Goal: Task Accomplishment & Management: Manage account settings

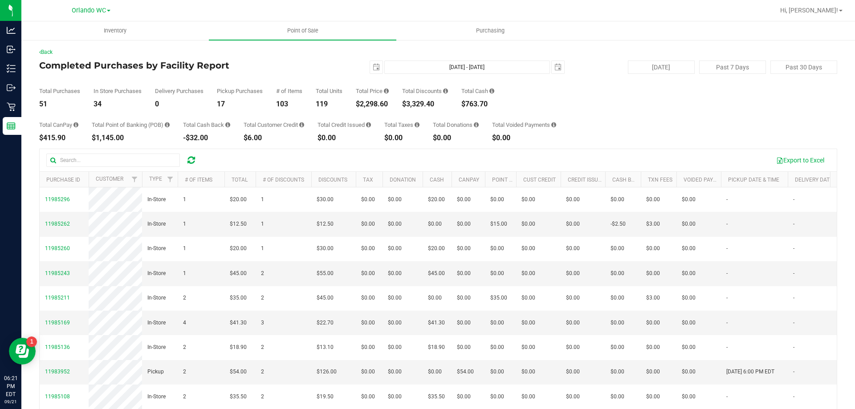
click at [189, 160] on icon at bounding box center [192, 160] width 8 height 9
click at [240, 133] on div "Total CanPay $467.90 Total Point of Banking (POB) $1,980.00 Total Cash Back -$6…" at bounding box center [438, 125] width 798 height 34
click at [240, 118] on div "Total CanPay $467.90 Total Point of Banking (POB) $1,980.00 Total Cash Back -$6…" at bounding box center [438, 125] width 798 height 34
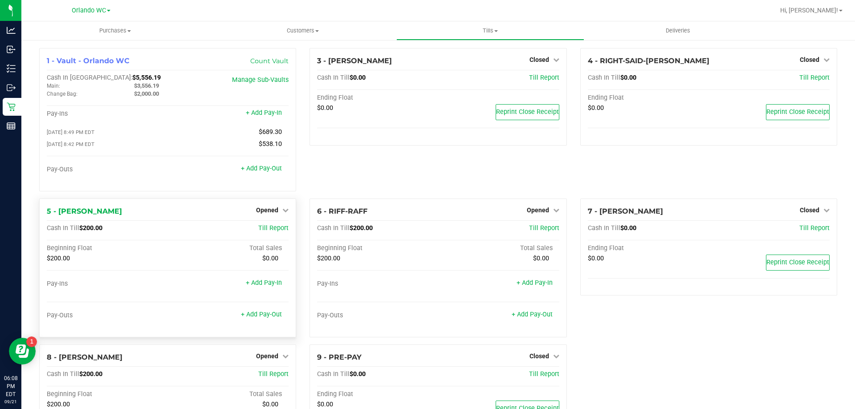
scroll to position [92, 0]
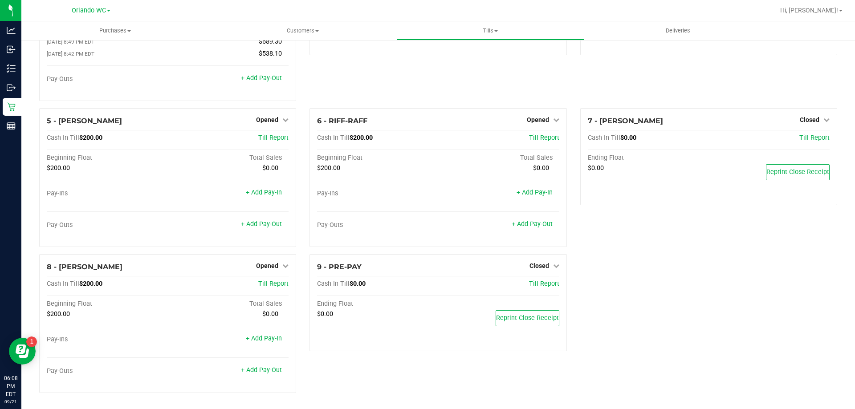
click at [298, 93] on div "1 - Vault - Orlando WC Count Vault Cash In Vault: $5,556.19 Main: $3,556.19 Cha…" at bounding box center [168, 33] width 270 height 151
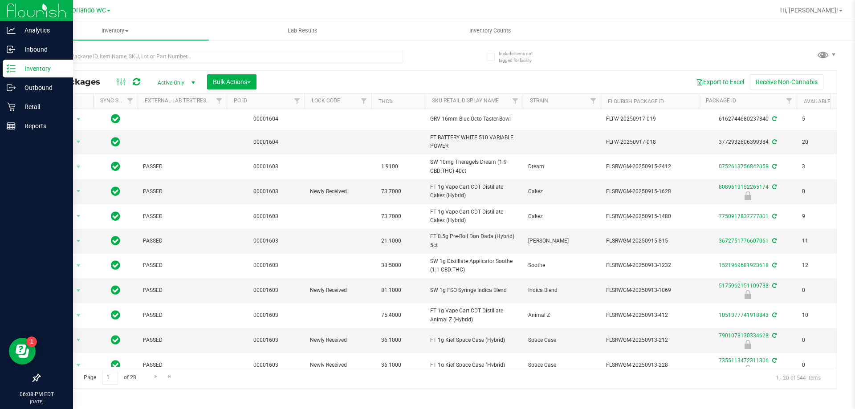
click at [16, 73] on p "Inventory" at bounding box center [42, 68] width 53 height 11
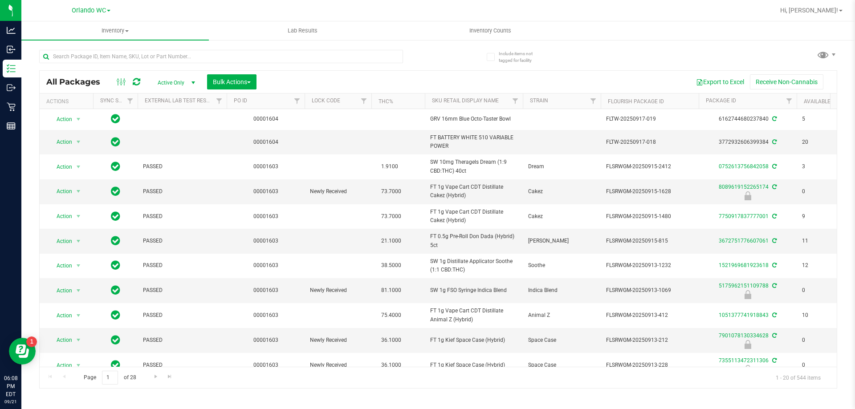
click at [427, 55] on div at bounding box center [238, 56] width 399 height 29
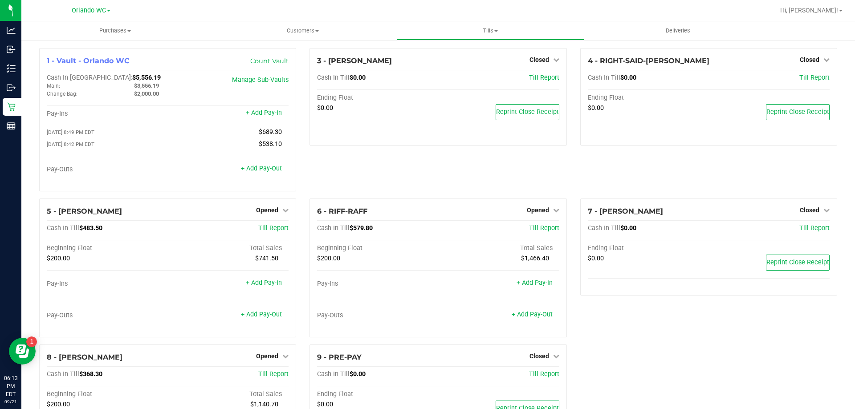
click at [371, 153] on div "3 - JASON-DERULO Closed Open Till Cash In Till $0.00 Till Report Ending Float $…" at bounding box center [438, 123] width 270 height 151
click at [273, 359] on span "Opened" at bounding box center [267, 356] width 22 height 7
click at [263, 378] on link "Close Till" at bounding box center [269, 374] width 24 height 7
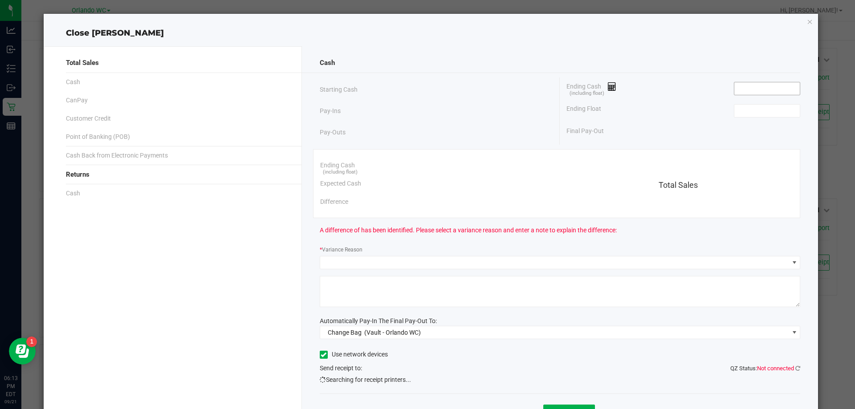
click at [735, 82] on input at bounding box center [767, 88] width 65 height 12
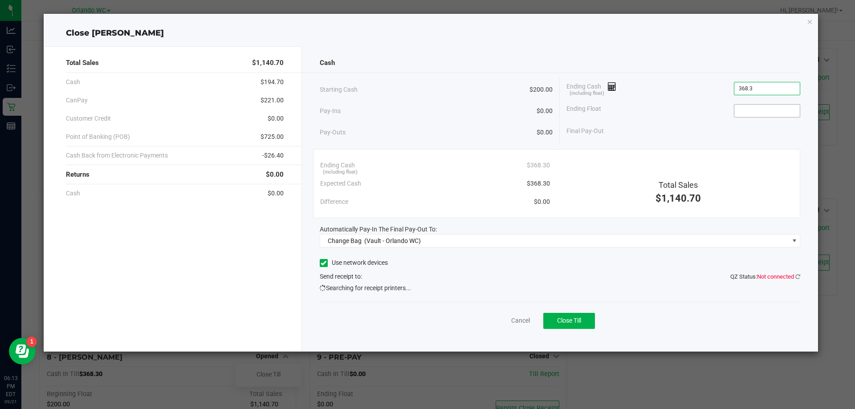
type input "$368.30"
click at [751, 113] on input at bounding box center [767, 111] width 65 height 12
type input "$200.00"
click at [617, 102] on div "Ending Float $200.00" at bounding box center [684, 111] width 234 height 22
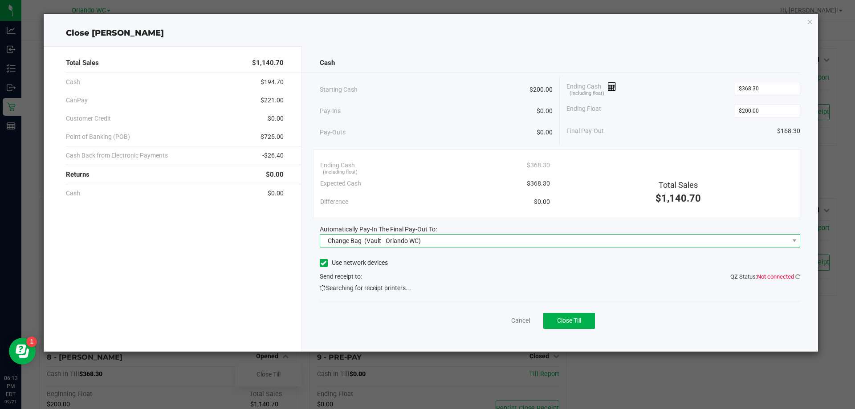
click at [523, 238] on span "Change Bag (Vault - Orlando WC)" at bounding box center [554, 241] width 469 height 12
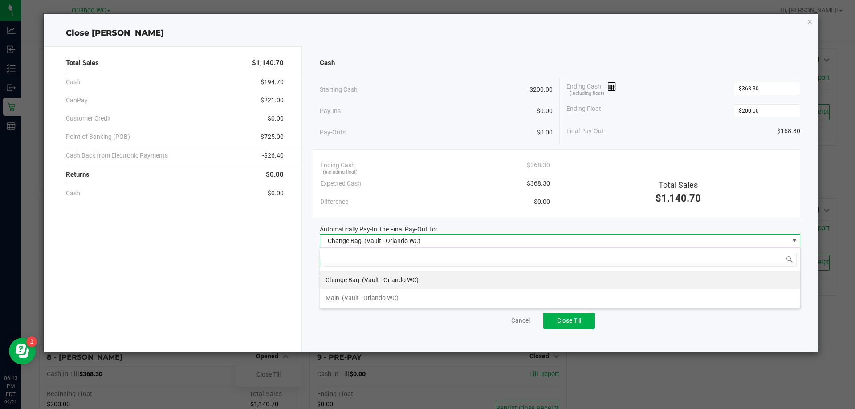
scroll to position [13, 481]
click at [357, 298] on span "(Vault - Orlando WC)" at bounding box center [370, 297] width 57 height 7
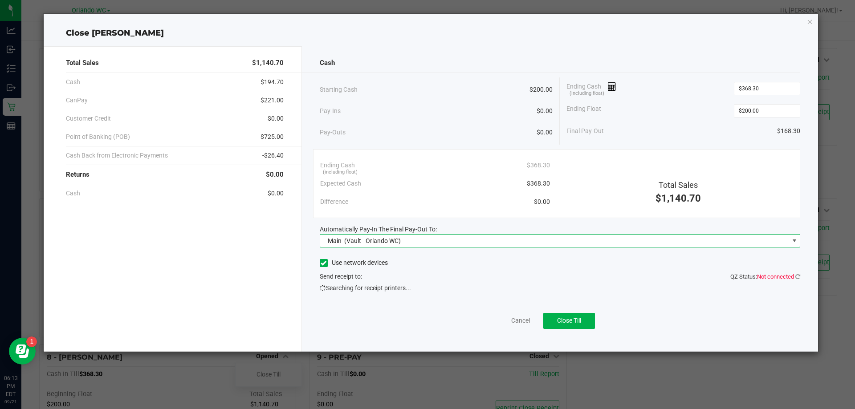
click at [263, 270] on div "Total Sales $1,140.70 Cash $194.70 CanPay $221.00 Customer Credit $0.00 Point o…" at bounding box center [173, 199] width 258 height 306
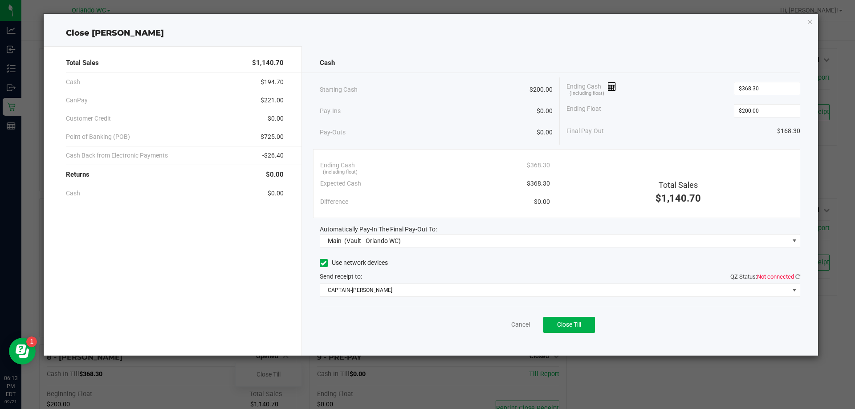
click at [803, 277] on div "Cash Starting Cash $200.00 Pay-Ins $0.00 Pay-Outs $0.00 Ending Cash (including …" at bounding box center [560, 201] width 517 height 310
click at [800, 275] on icon at bounding box center [798, 277] width 5 height 6
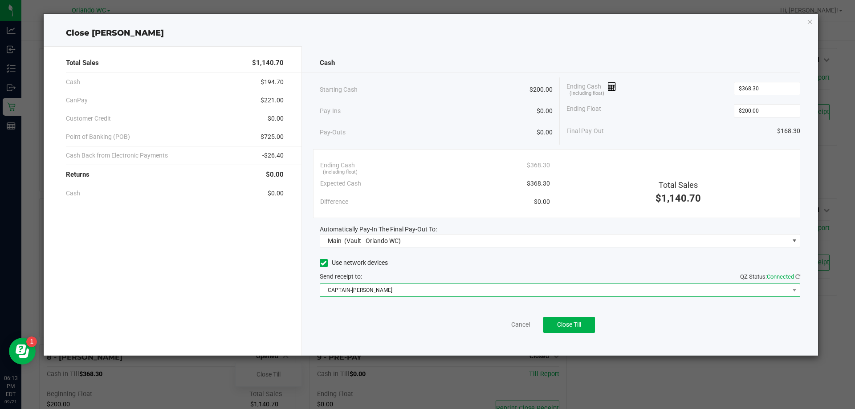
click at [681, 290] on span "CAPTAIN-KANGA" at bounding box center [554, 290] width 469 height 12
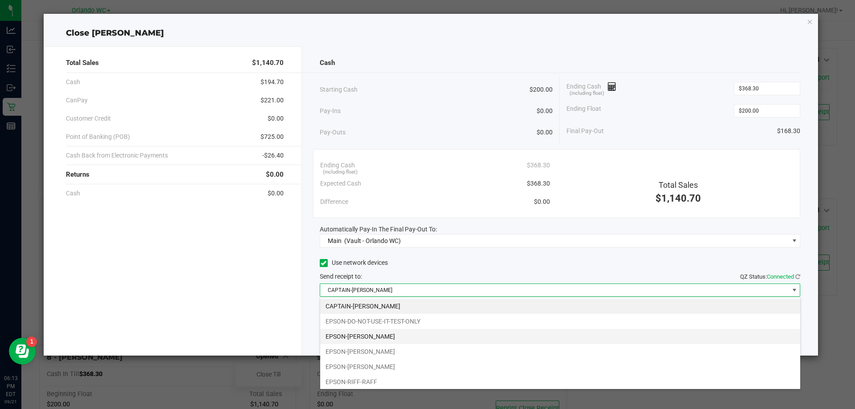
click at [377, 335] on li "EPSON-JASON-DERULO" at bounding box center [560, 336] width 480 height 15
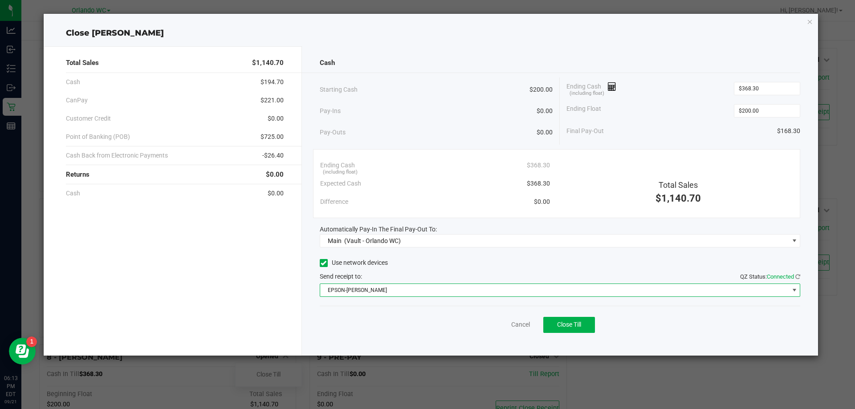
click at [303, 326] on div "Cash Starting Cash $200.00 Pay-Ins $0.00 Pay-Outs $0.00 Ending Cash (including …" at bounding box center [560, 201] width 517 height 310
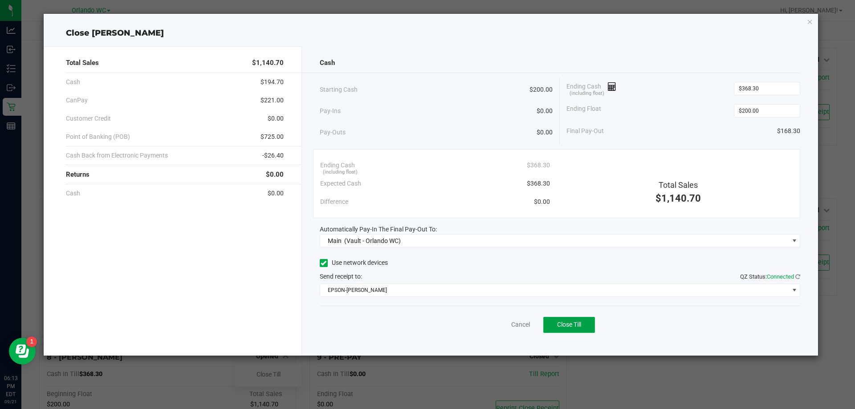
click at [576, 323] on span "Close Till" at bounding box center [569, 324] width 24 height 7
drag, startPoint x: 576, startPoint y: 323, endPoint x: 392, endPoint y: 113, distance: 278.7
click at [392, 113] on div "Pay-Ins $0.00" at bounding box center [436, 111] width 233 height 18
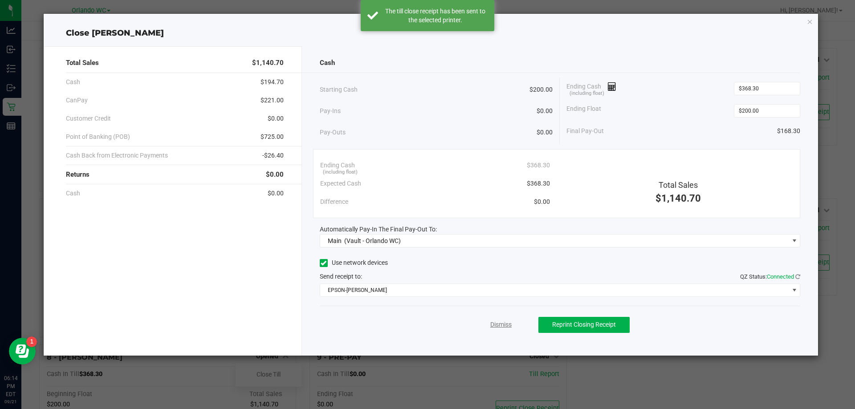
click at [495, 324] on link "Dismiss" at bounding box center [500, 324] width 21 height 9
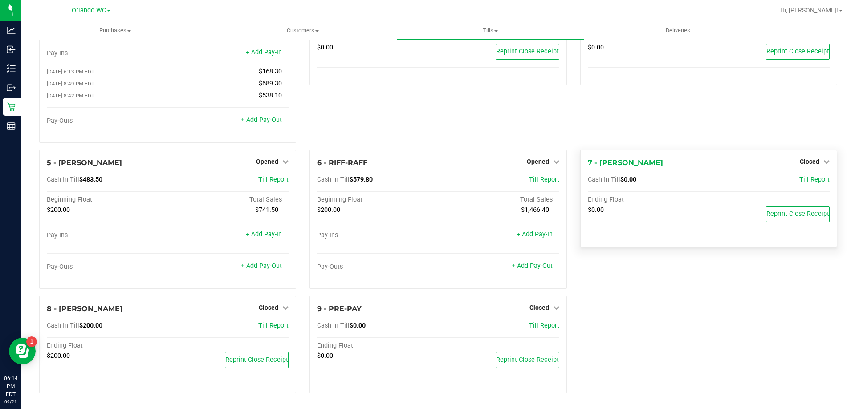
scroll to position [63, 0]
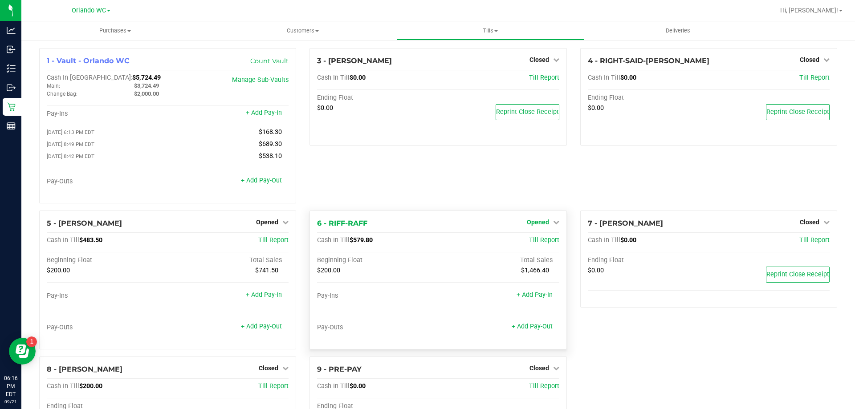
click at [537, 226] on span "Opened" at bounding box center [538, 222] width 22 height 7
click at [537, 246] on div "Close Till" at bounding box center [539, 240] width 66 height 11
click at [539, 241] on link "Close Till" at bounding box center [539, 240] width 24 height 7
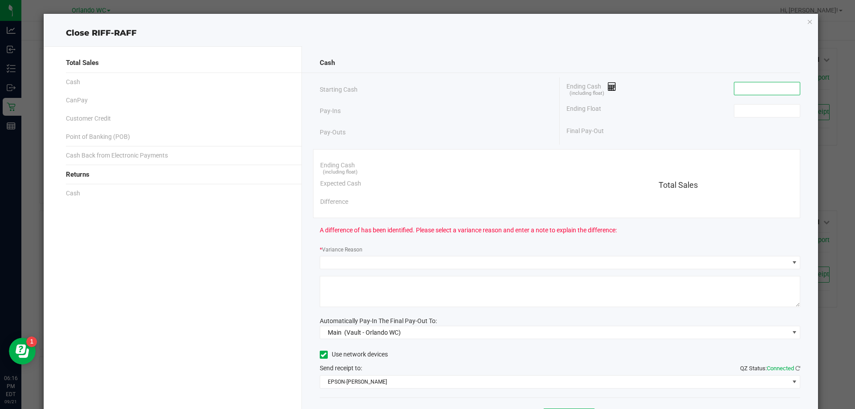
click at [769, 89] on input at bounding box center [767, 88] width 65 height 12
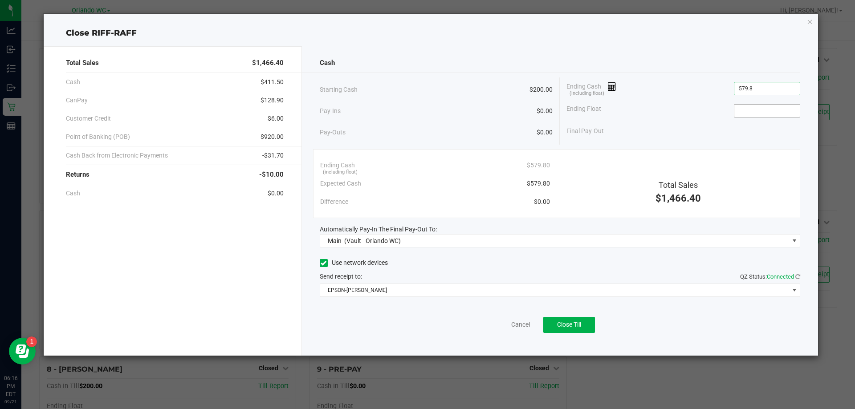
type input "$579.80"
click at [797, 111] on input at bounding box center [767, 111] width 65 height 12
type input "$200.00"
click at [627, 137] on div "Final Pay-Out $379.80" at bounding box center [684, 131] width 234 height 18
click at [582, 332] on button "Close Till" at bounding box center [569, 325] width 52 height 16
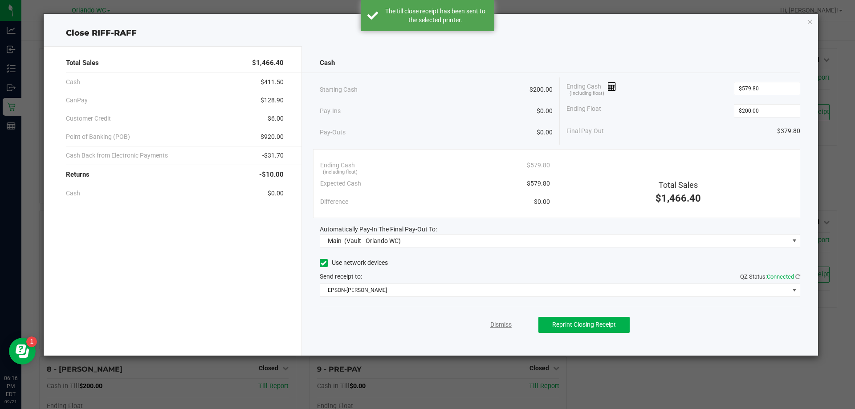
click at [507, 329] on link "Dismiss" at bounding box center [500, 324] width 21 height 9
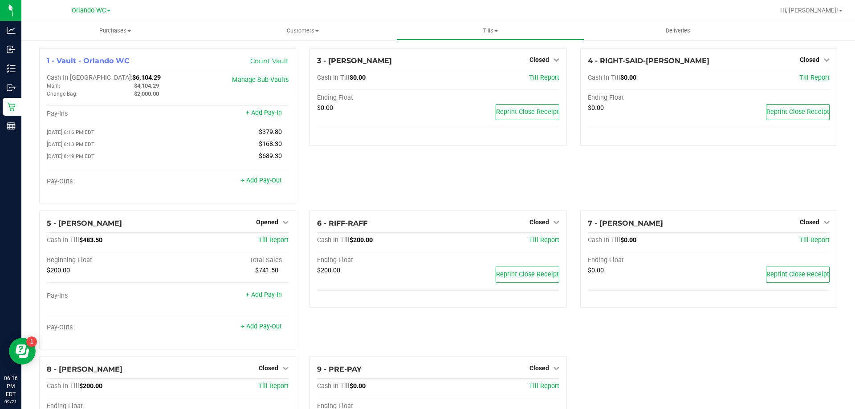
drag, startPoint x: 434, startPoint y: 184, endPoint x: 417, endPoint y: 202, distance: 25.5
click at [434, 183] on div "3 - JASON-DERULO Closed Open Till Cash In Till $0.00 Till Report Ending Float $…" at bounding box center [438, 129] width 270 height 163
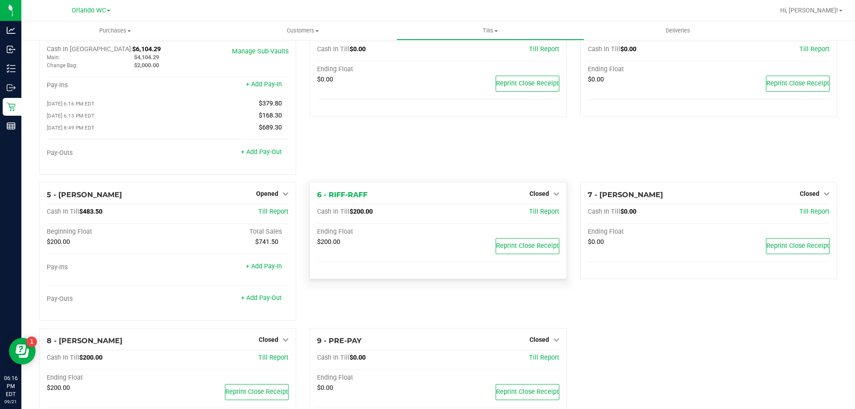
scroll to position [63, 0]
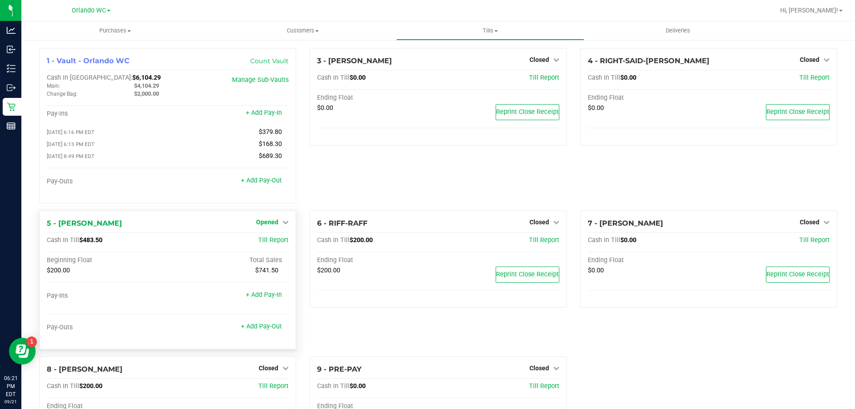
click at [263, 225] on span "Opened" at bounding box center [267, 222] width 22 height 7
click at [277, 238] on div "Close Till" at bounding box center [269, 240] width 66 height 11
click at [277, 243] on link "Close Till" at bounding box center [269, 240] width 24 height 7
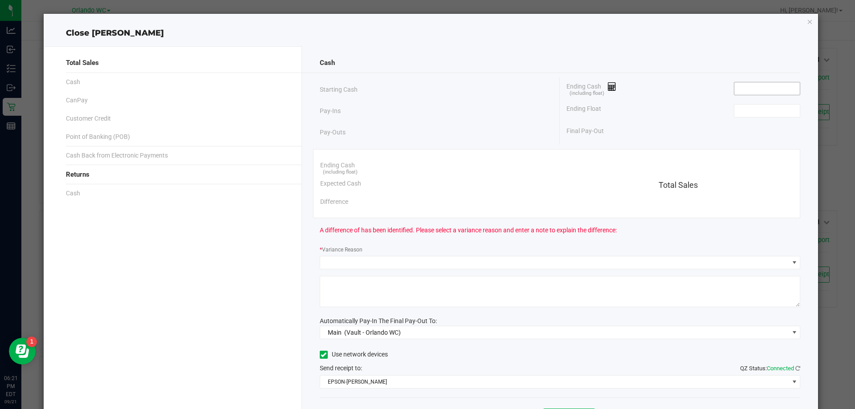
click at [760, 88] on input at bounding box center [767, 88] width 65 height 12
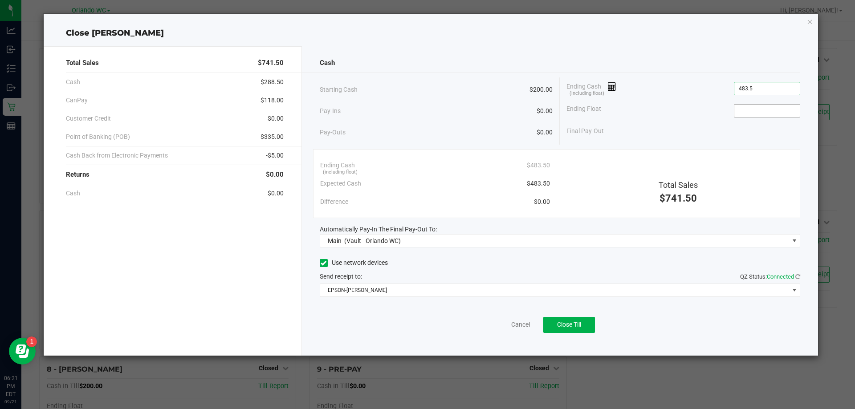
type input "$483.50"
click at [760, 106] on input at bounding box center [767, 111] width 65 height 12
type input "$200.00"
click at [628, 53] on div "Cash Starting Cash $200.00 Pay-Ins $0.00 Pay-Outs $0.00 Ending Cash (including …" at bounding box center [560, 201] width 517 height 310
click at [573, 315] on div "Cancel Close Till" at bounding box center [560, 323] width 481 height 34
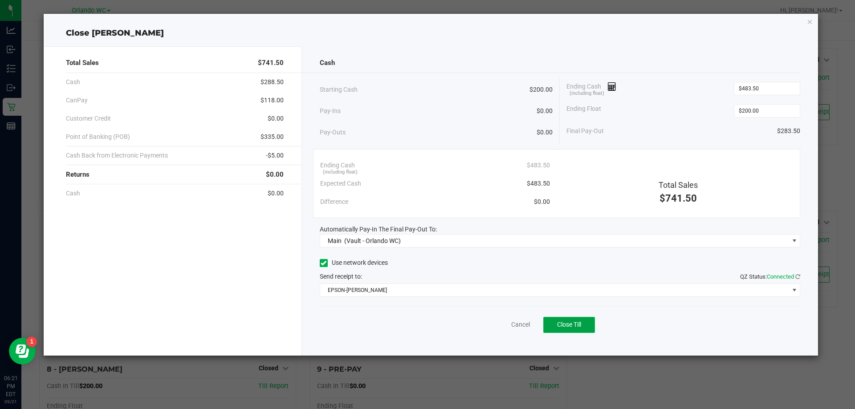
click at [576, 323] on span "Close Till" at bounding box center [569, 324] width 24 height 7
click at [495, 326] on link "Dismiss" at bounding box center [500, 324] width 21 height 9
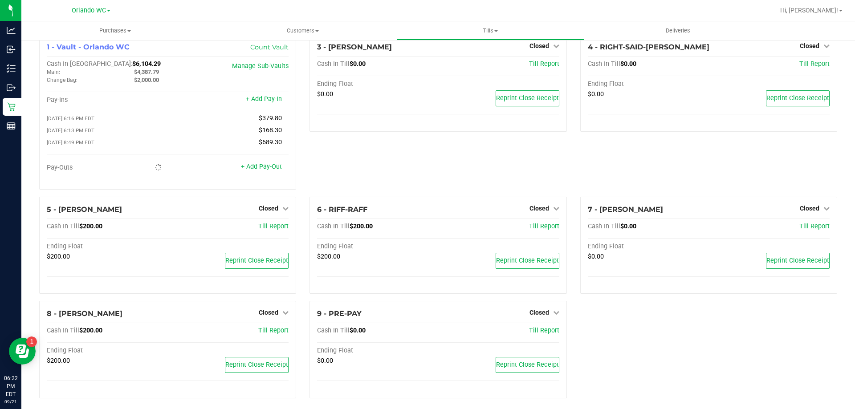
scroll to position [21, 0]
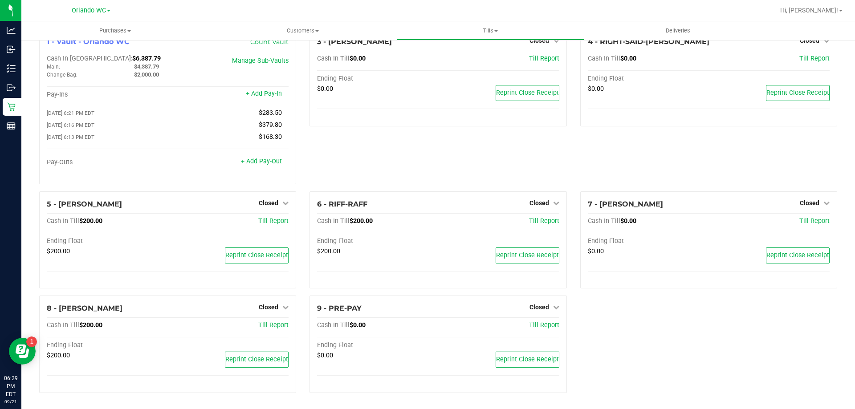
click at [493, 21] on link "Tills Manage tills Reconcile e-payments" at bounding box center [490, 30] width 188 height 19
click at [449, 63] on span "Reconcile e-payments" at bounding box center [440, 65] width 89 height 8
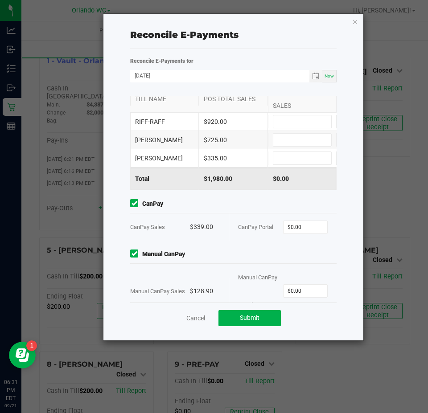
scroll to position [48, 0]
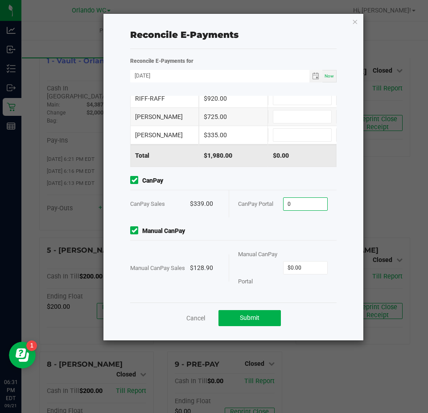
click at [297, 203] on input "0" at bounding box center [305, 204] width 44 height 12
type input "$339.00"
click at [297, 269] on input "0" at bounding box center [305, 267] width 44 height 12
type input "$128.90"
click at [244, 229] on span "Manual CanPay" at bounding box center [233, 230] width 206 height 9
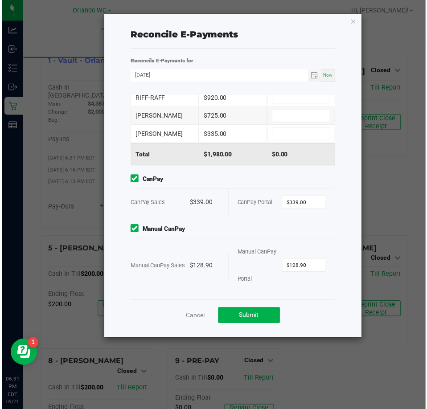
scroll to position [0, 0]
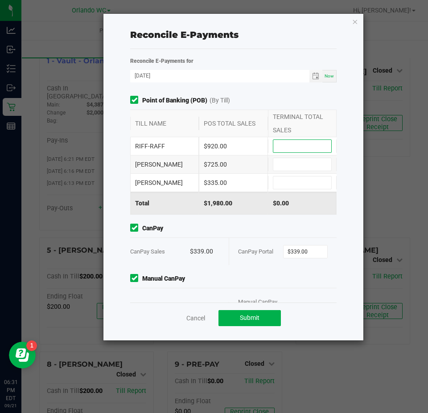
click at [307, 143] on input at bounding box center [302, 146] width 58 height 12
type input "$920.00"
click at [307, 165] on input at bounding box center [302, 164] width 58 height 12
type input "$725.00"
click at [301, 179] on input at bounding box center [302, 182] width 58 height 12
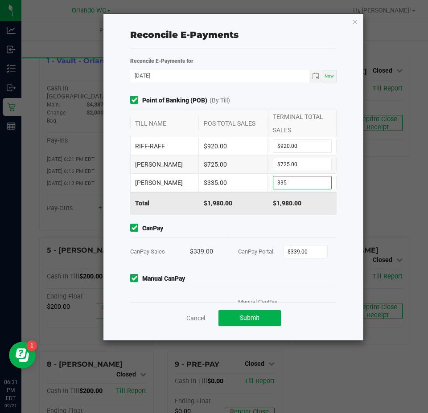
type input "$335.00"
click at [109, 180] on div "Reconcile E-Payments Reconcile E-Payments for 09/21/2025 Now Point of Banking (…" at bounding box center [233, 177] width 260 height 327
click at [240, 325] on button "Submit" at bounding box center [249, 318] width 62 height 16
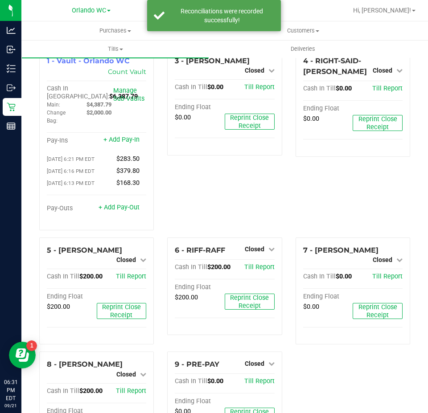
click at [318, 185] on div "4 - RIGHT-SAID-FRED Closed Open Till Cash In Till $0.00 Till Report Ending Floa…" at bounding box center [353, 142] width 128 height 189
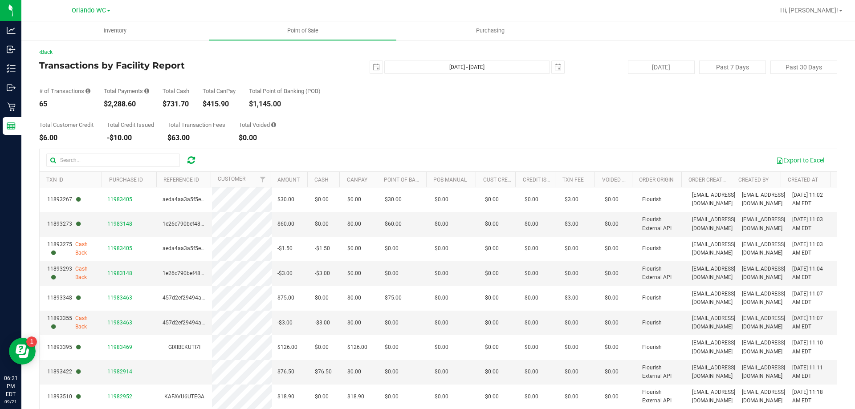
click at [191, 160] on icon at bounding box center [192, 160] width 8 height 9
click at [292, 117] on div "Total Customer Credit $6.00 Total Credit Issued -$10.00 Total Transaction Fees …" at bounding box center [438, 125] width 798 height 34
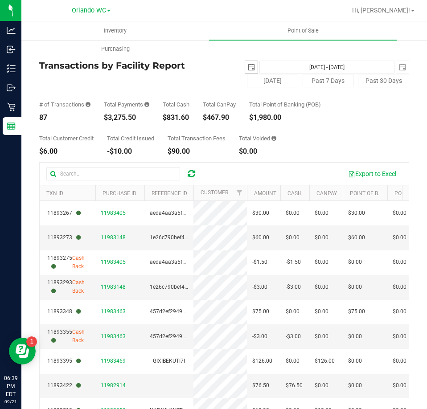
click at [248, 69] on span "select" at bounding box center [251, 67] width 7 height 7
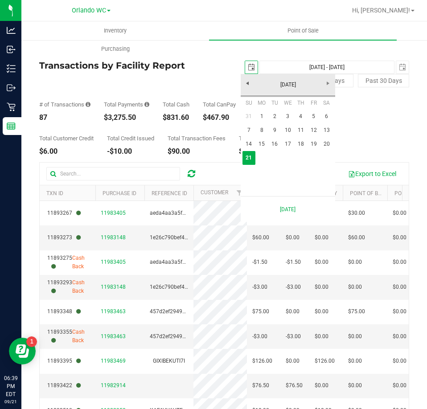
scroll to position [0, 22]
click at [263, 117] on link "1" at bounding box center [261, 117] width 13 height 14
type input "[DATE]"
type input "[DATE] - [DATE]"
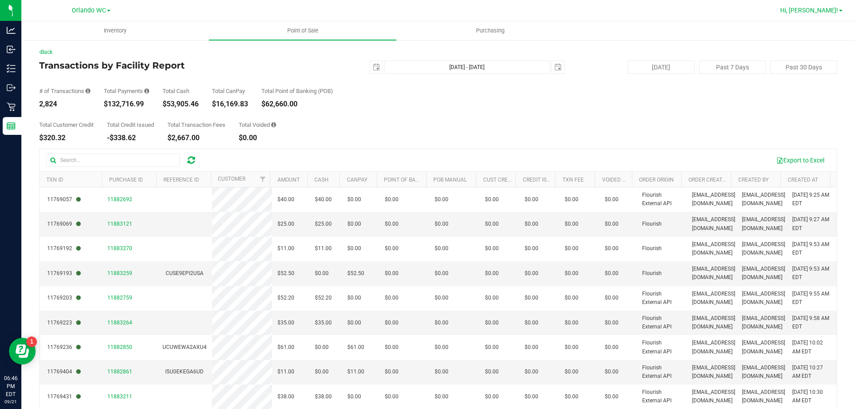
click at [824, 14] on link "Hi, [PERSON_NAME]!" at bounding box center [811, 10] width 69 height 9
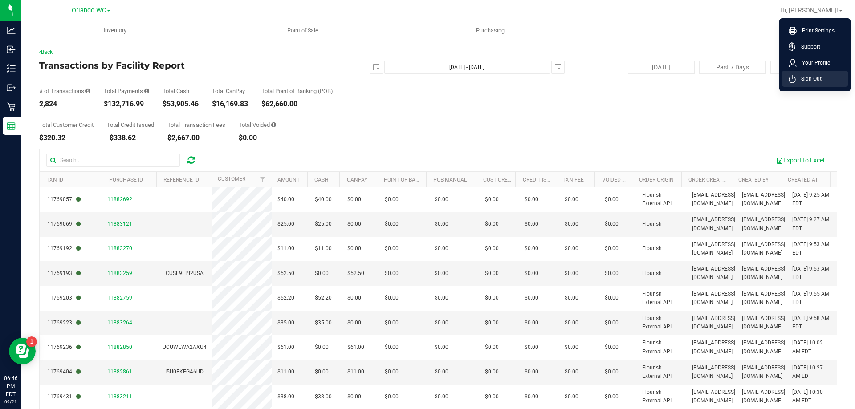
click at [811, 82] on span "Sign Out" at bounding box center [809, 78] width 26 height 9
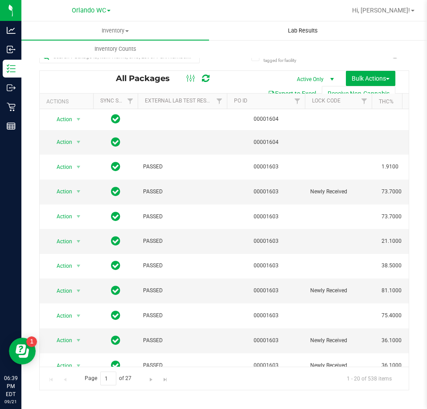
click at [264, 32] on uib-tab-heading "Lab Results" at bounding box center [302, 31] width 187 height 18
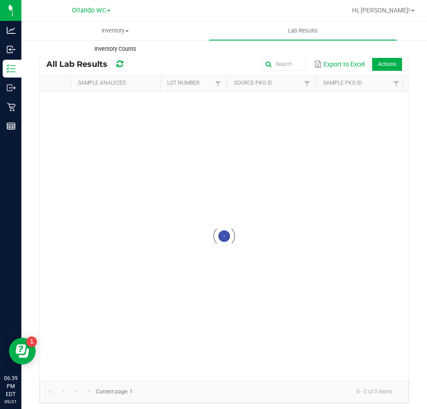
click at [126, 45] on span "Inventory Counts" at bounding box center [115, 49] width 66 height 8
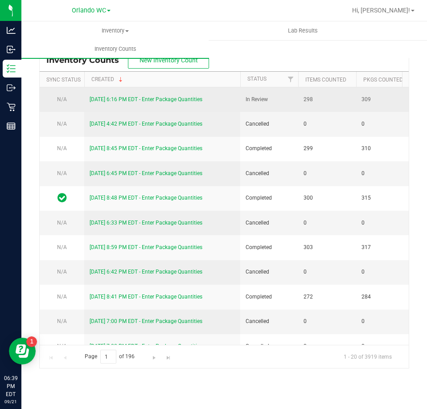
click at [148, 98] on link "9/21/25 6:16 PM EDT - Enter Package Quantities" at bounding box center [146, 99] width 113 height 6
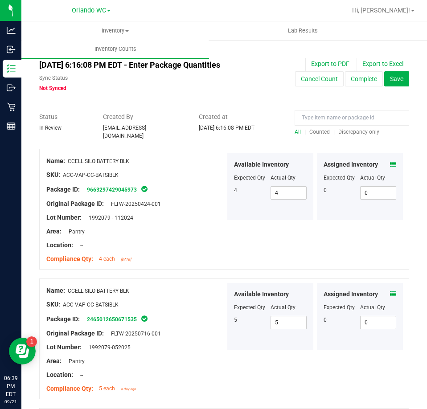
click at [348, 134] on span "Discrepancy only" at bounding box center [358, 132] width 41 height 6
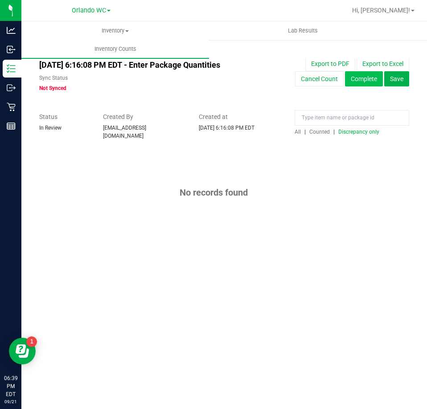
click at [351, 85] on button "Complete" at bounding box center [364, 78] width 38 height 15
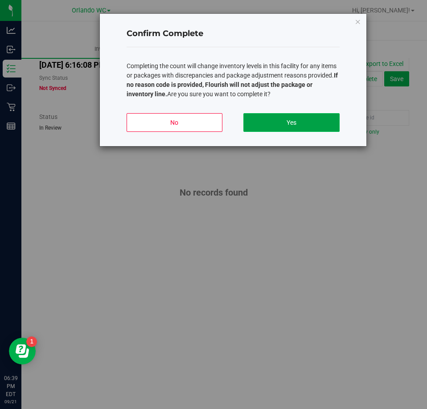
click at [268, 125] on button "Yes" at bounding box center [291, 122] width 96 height 19
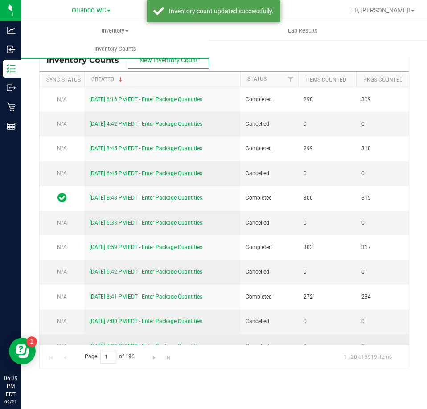
click at [211, 338] on td "9/17/25 7:00 PM EDT - Enter Package Quantities" at bounding box center [162, 346] width 156 height 25
